Goal: Communication & Community: Answer question/provide support

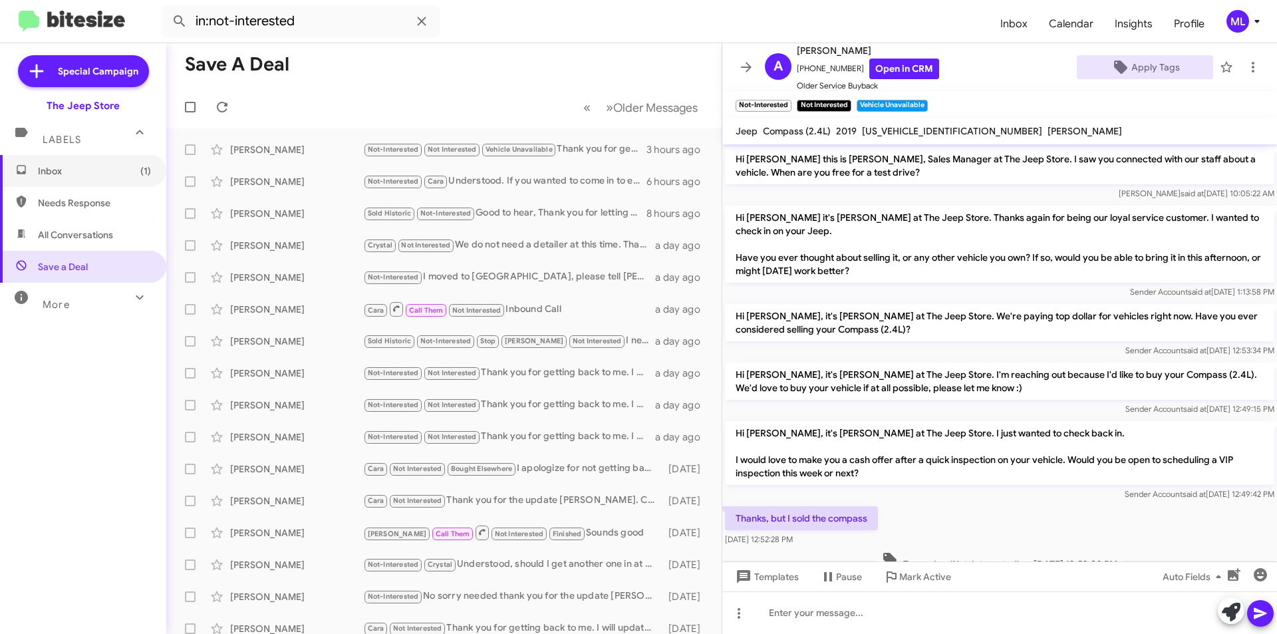
click at [97, 164] on span "Inbox (1)" at bounding box center [83, 171] width 166 height 32
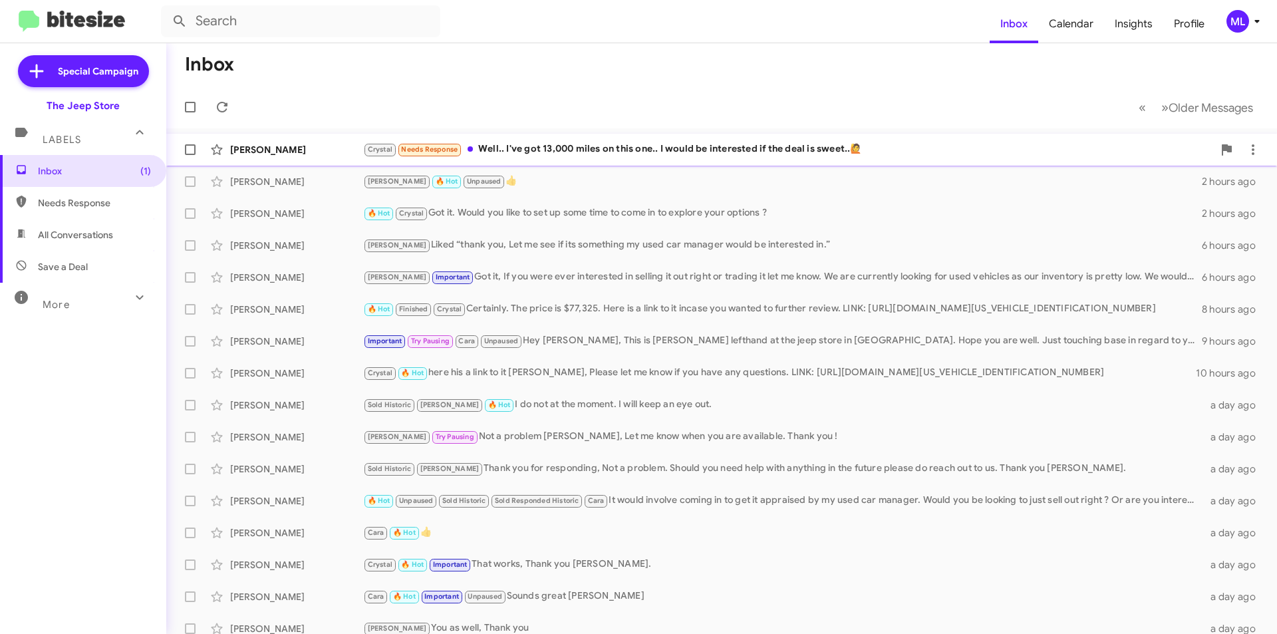
click at [617, 151] on div "Crystal Needs Response Well.. I've got 13,000 miles on this one.. I would be in…" at bounding box center [788, 149] width 850 height 15
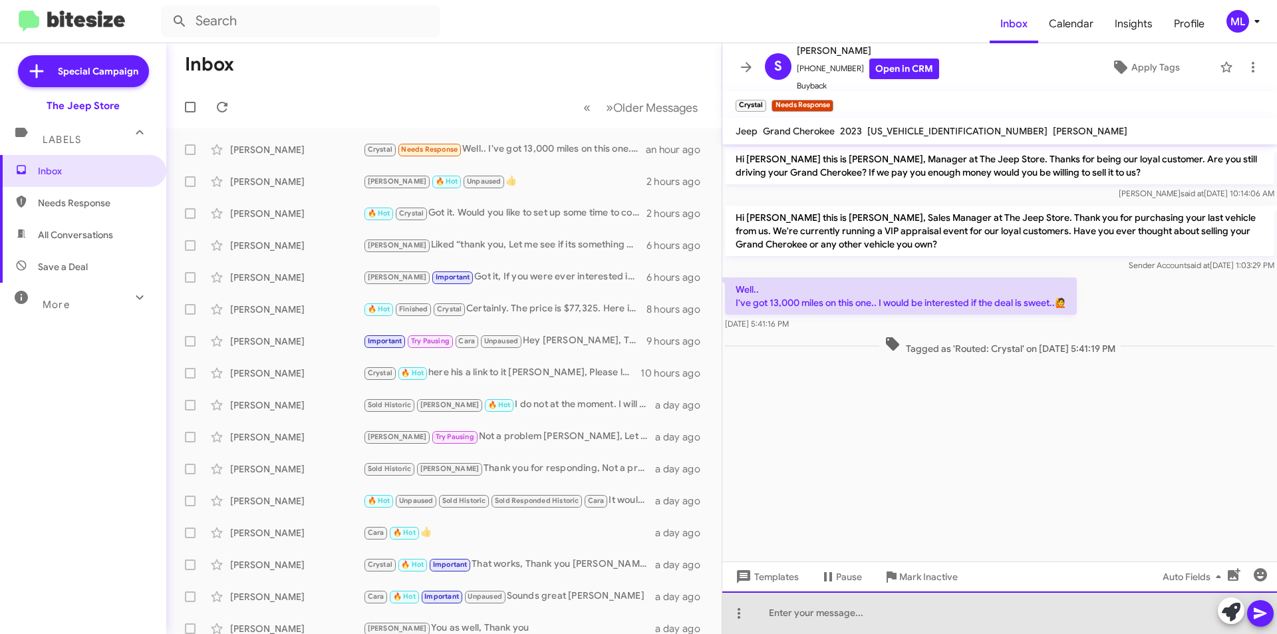
click at [860, 618] on div at bounding box center [999, 612] width 555 height 43
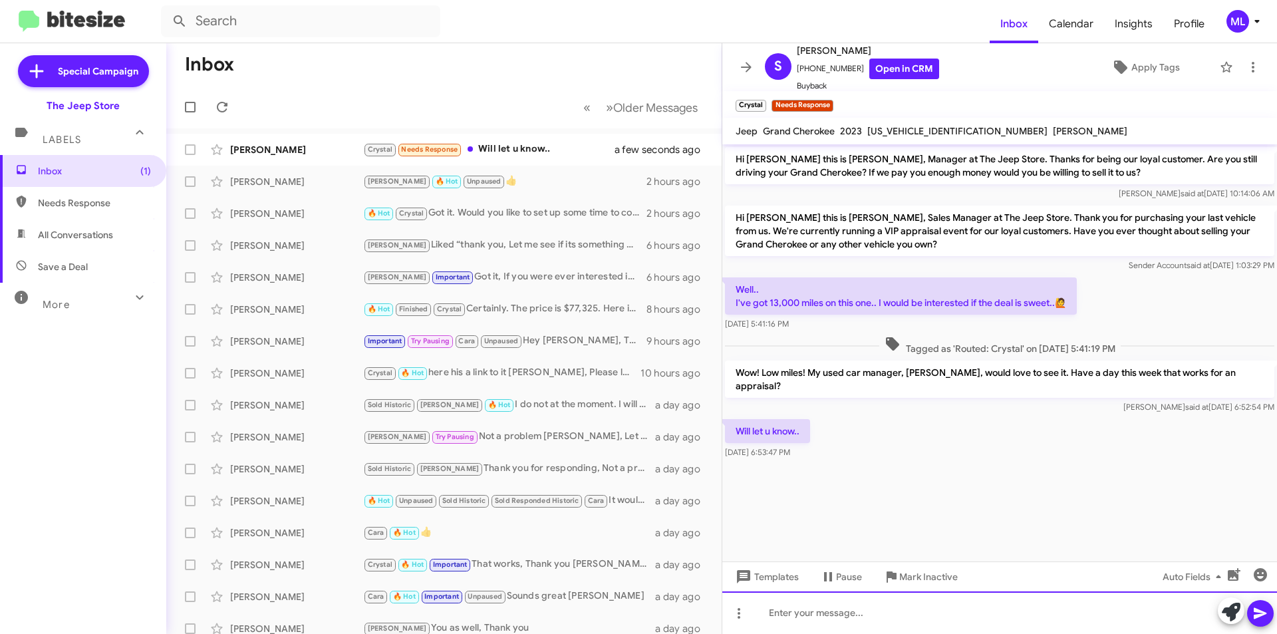
click at [811, 618] on div at bounding box center [999, 612] width 555 height 43
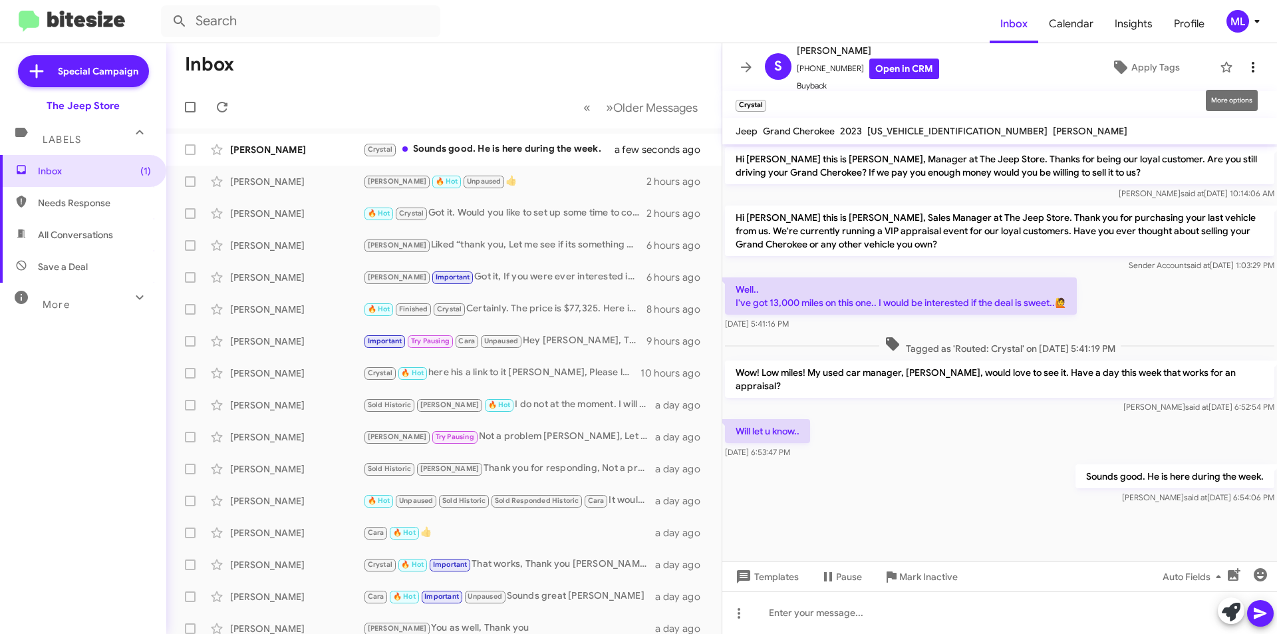
click at [1245, 71] on icon at bounding box center [1253, 67] width 16 height 16
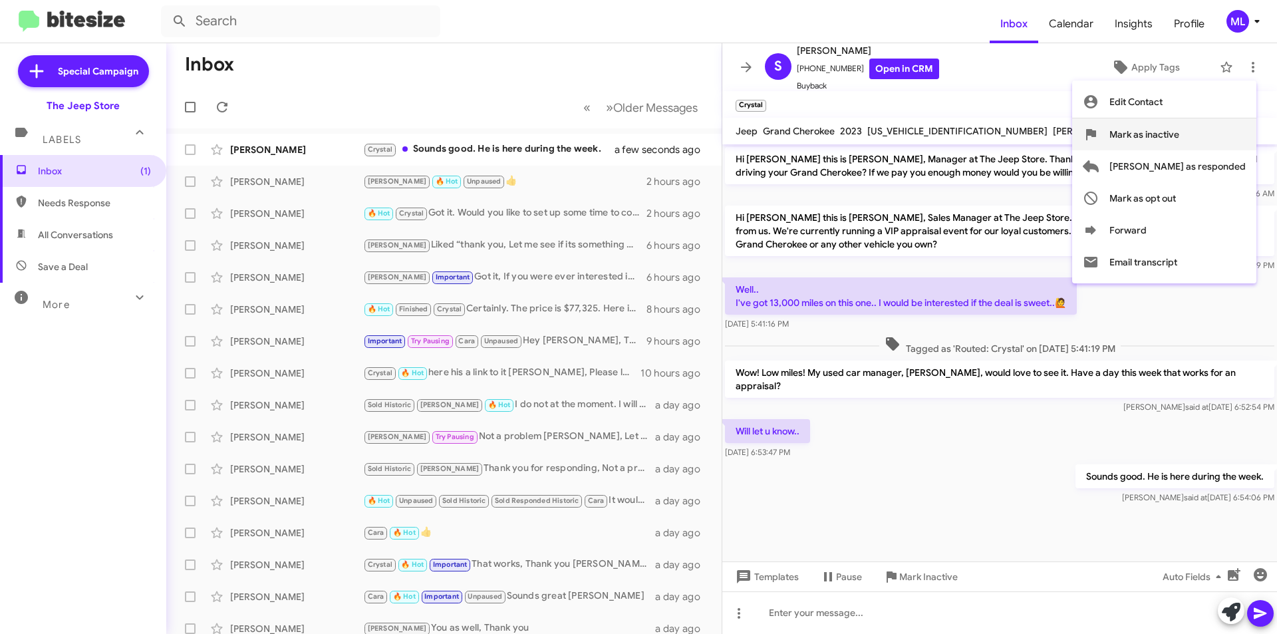
click at [1179, 132] on span "Mark as inactive" at bounding box center [1144, 134] width 70 height 32
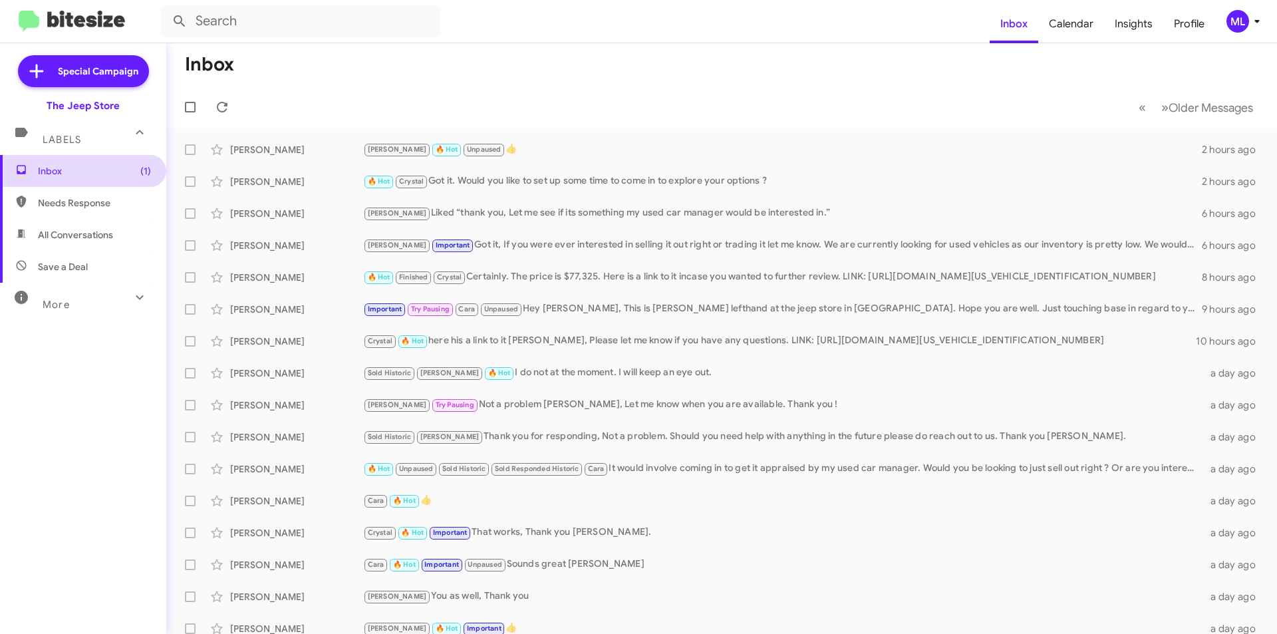
click at [58, 170] on span "Inbox (1)" at bounding box center [94, 170] width 113 height 13
click at [221, 105] on icon at bounding box center [222, 107] width 16 height 16
